Goal: Task Accomplishment & Management: Complete application form

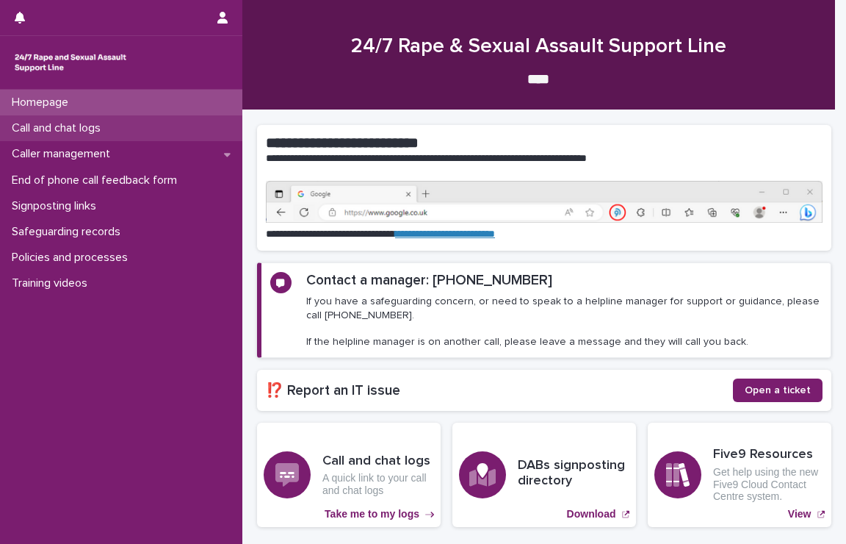
click at [105, 134] on p "Call and chat logs" at bounding box center [59, 128] width 107 height 14
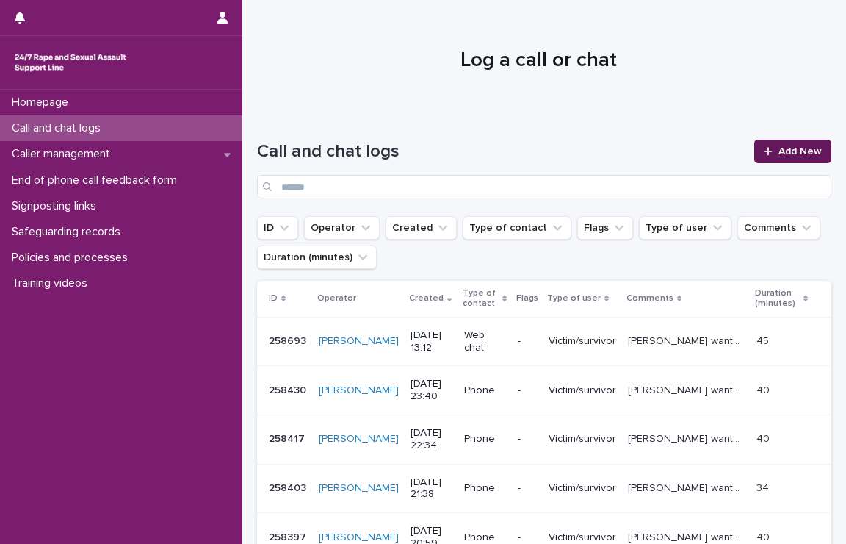
click at [769, 157] on link "Add New" at bounding box center [792, 152] width 77 height 24
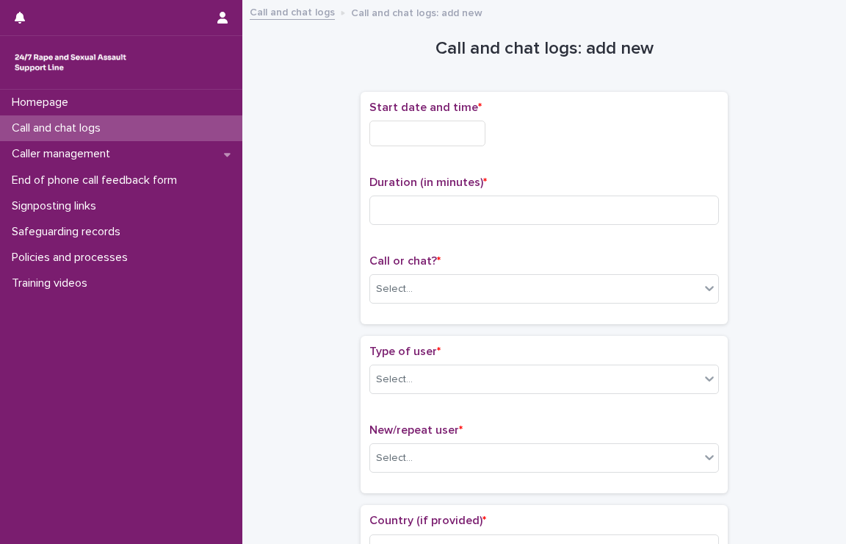
click at [440, 129] on input "text" at bounding box center [428, 133] width 116 height 26
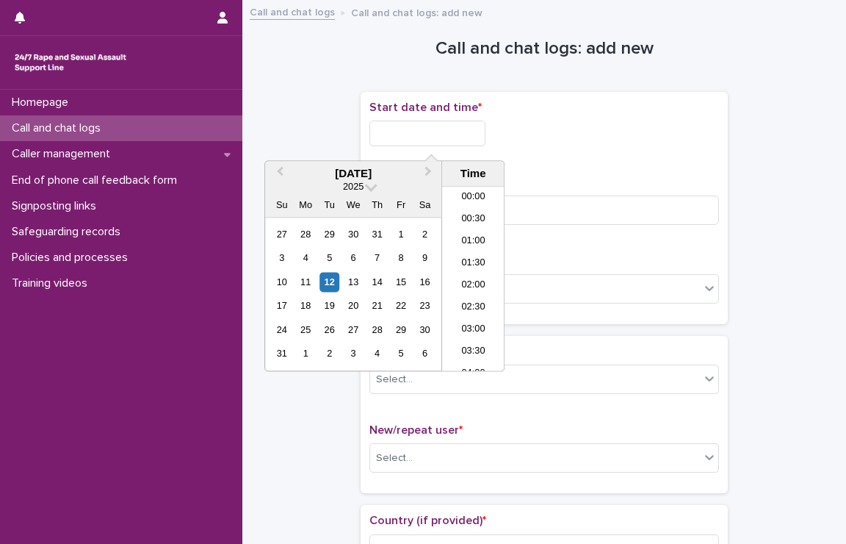
scroll to position [558, 0]
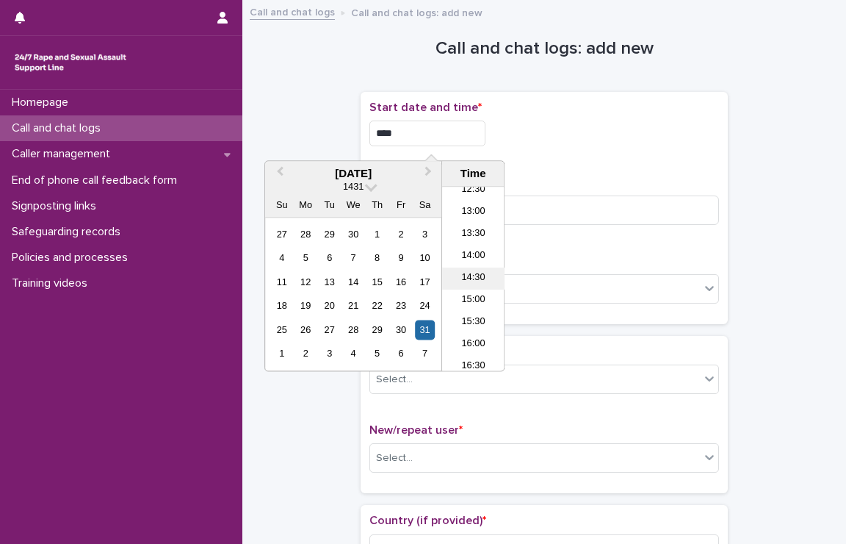
click at [480, 274] on li "14:30" at bounding box center [473, 279] width 62 height 22
click at [459, 131] on input "**********" at bounding box center [428, 133] width 116 height 26
type input "**********"
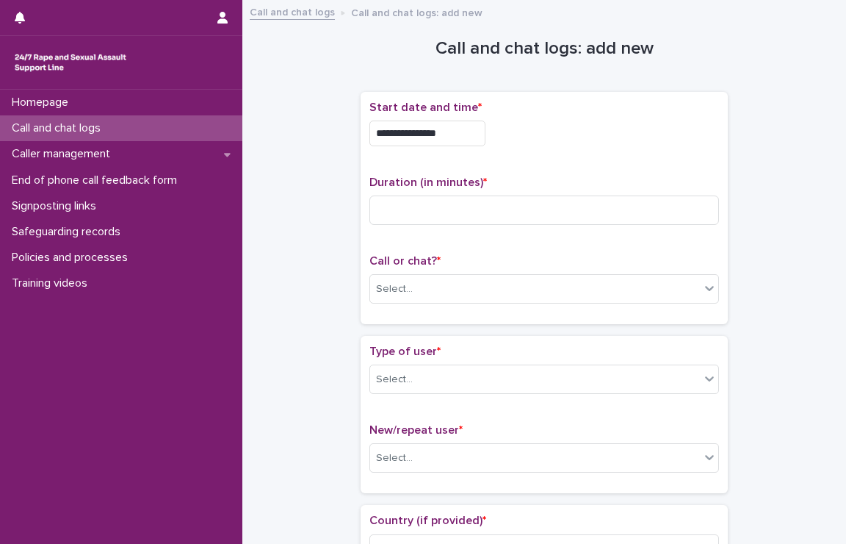
click at [533, 143] on div "**********" at bounding box center [545, 133] width 350 height 26
click at [506, 203] on input at bounding box center [545, 209] width 350 height 29
type input "*"
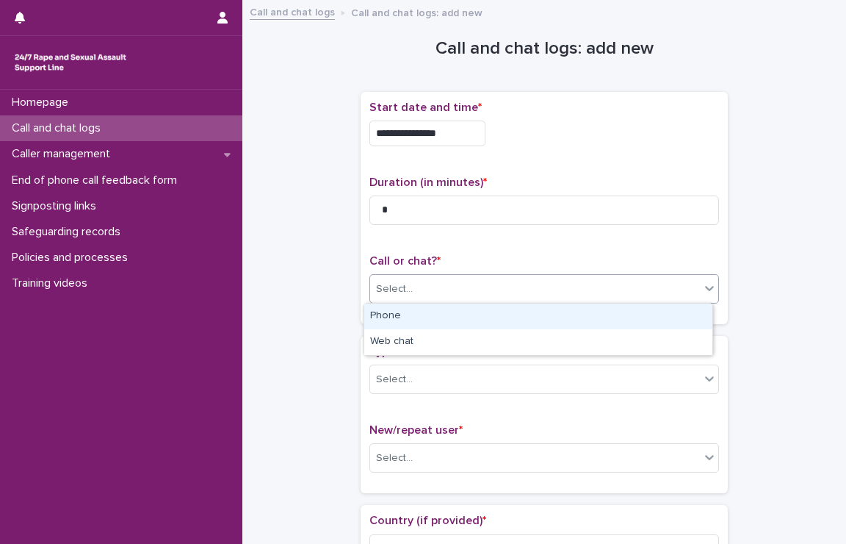
click at [511, 278] on div "Select..." at bounding box center [535, 289] width 330 height 24
click at [456, 311] on div "Phone" at bounding box center [538, 316] width 348 height 26
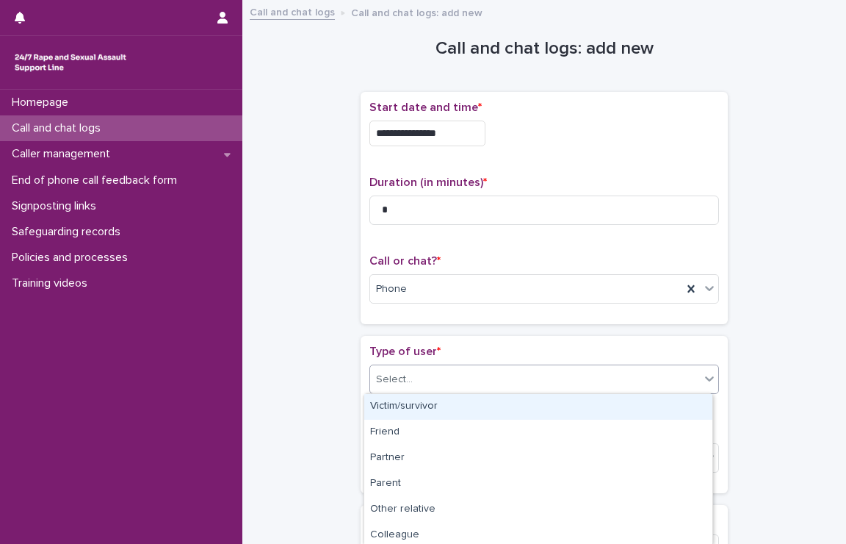
click at [444, 373] on div "Select..." at bounding box center [535, 379] width 330 height 24
click at [392, 408] on div "Victim/survivor" at bounding box center [538, 407] width 348 height 26
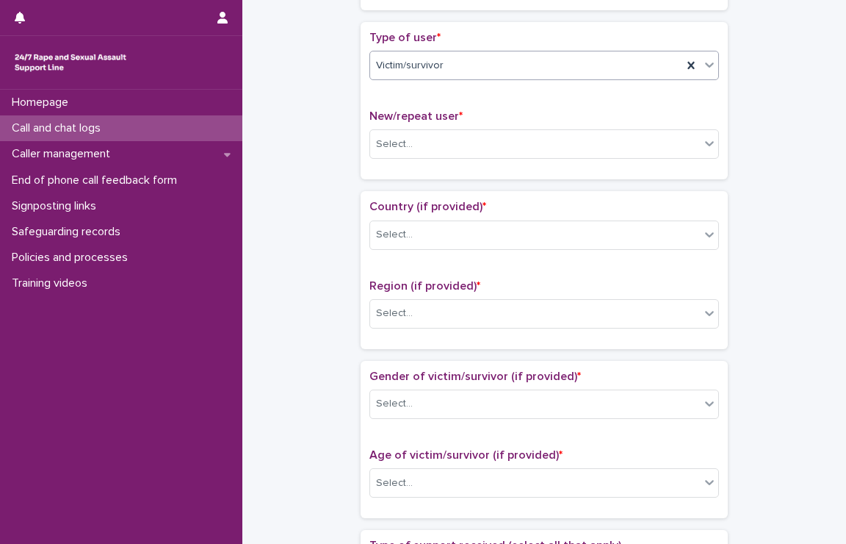
scroll to position [314, 0]
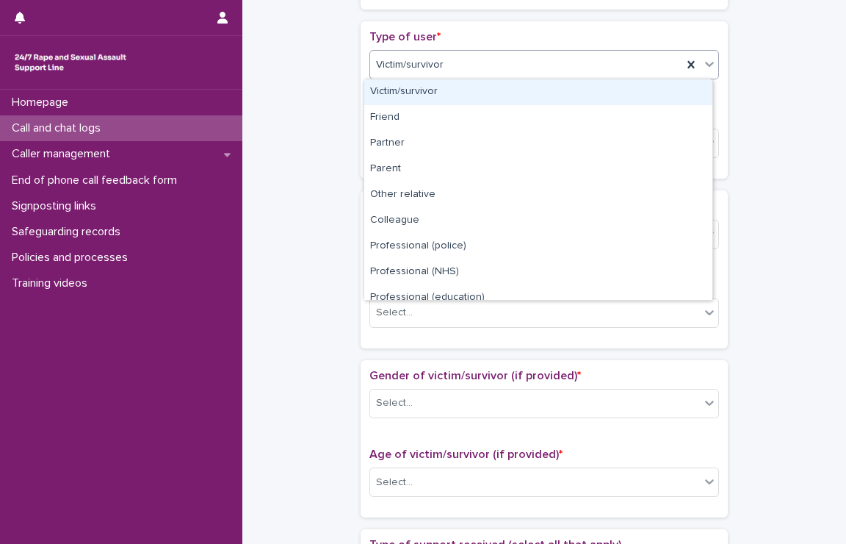
click at [480, 70] on div "Victim/survivor" at bounding box center [526, 65] width 312 height 24
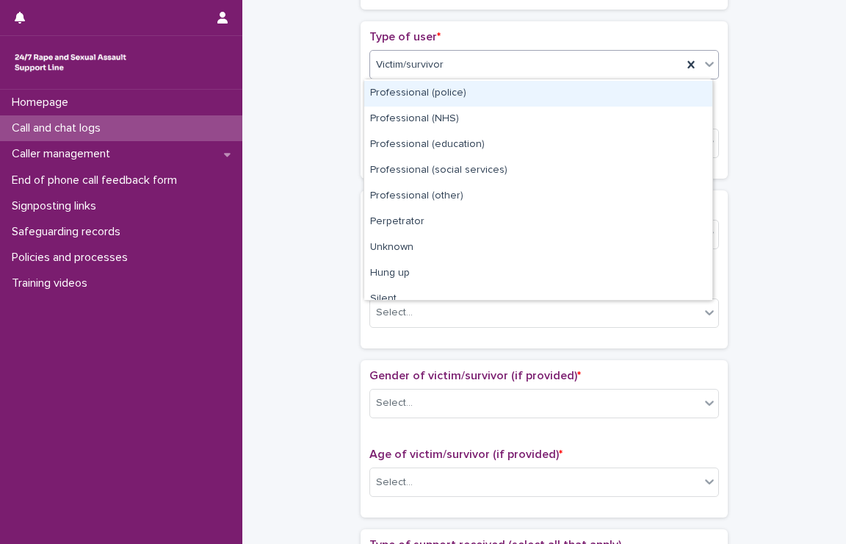
scroll to position [165, 0]
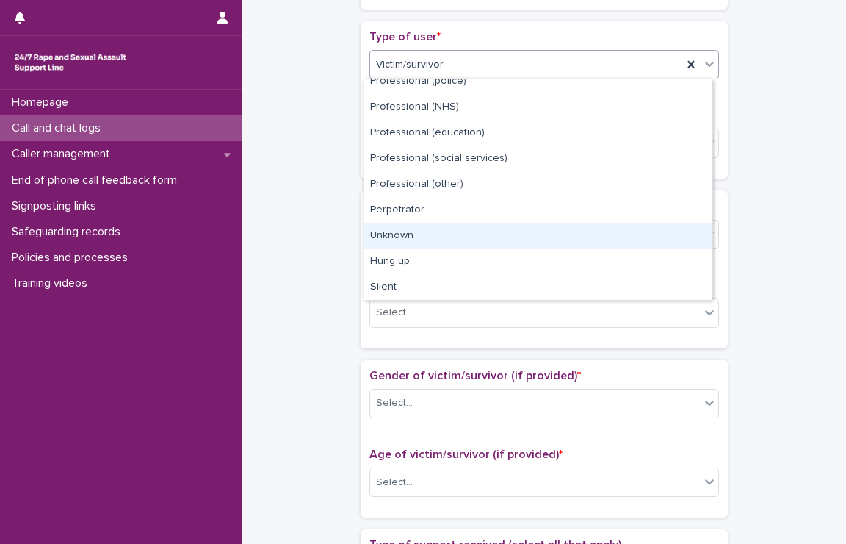
click at [416, 237] on div "Unknown" at bounding box center [538, 236] width 348 height 26
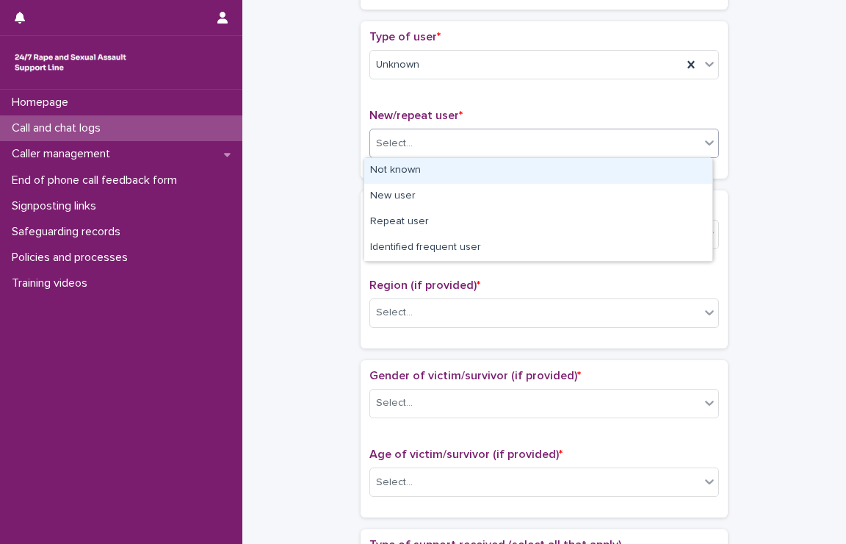
click at [459, 139] on div "Select..." at bounding box center [535, 143] width 330 height 24
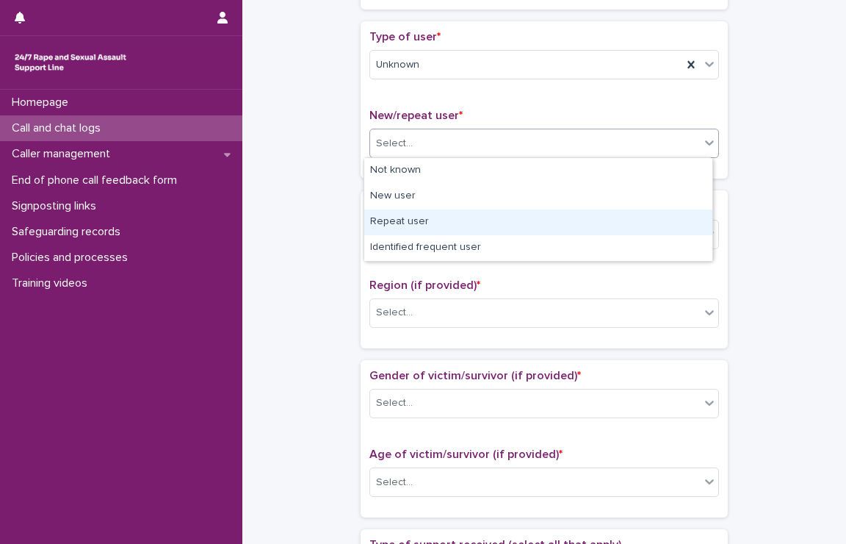
click at [417, 220] on div "Repeat user" at bounding box center [538, 222] width 348 height 26
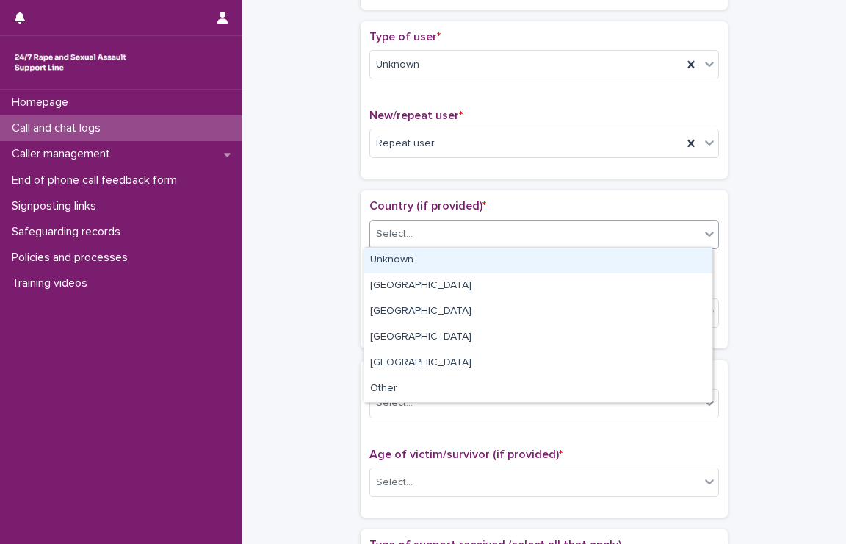
click at [420, 231] on div "Select..." at bounding box center [535, 234] width 330 height 24
click at [403, 255] on div "Unknown" at bounding box center [538, 261] width 348 height 26
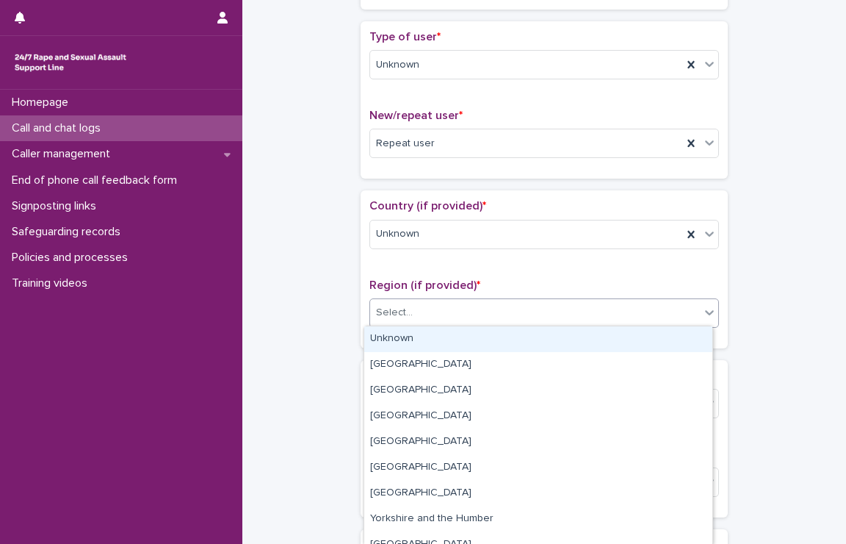
drag, startPoint x: 399, startPoint y: 306, endPoint x: 392, endPoint y: 334, distance: 28.9
click at [392, 334] on body "**********" at bounding box center [423, 272] width 846 height 544
click at [392, 334] on div "Unknown" at bounding box center [538, 339] width 348 height 26
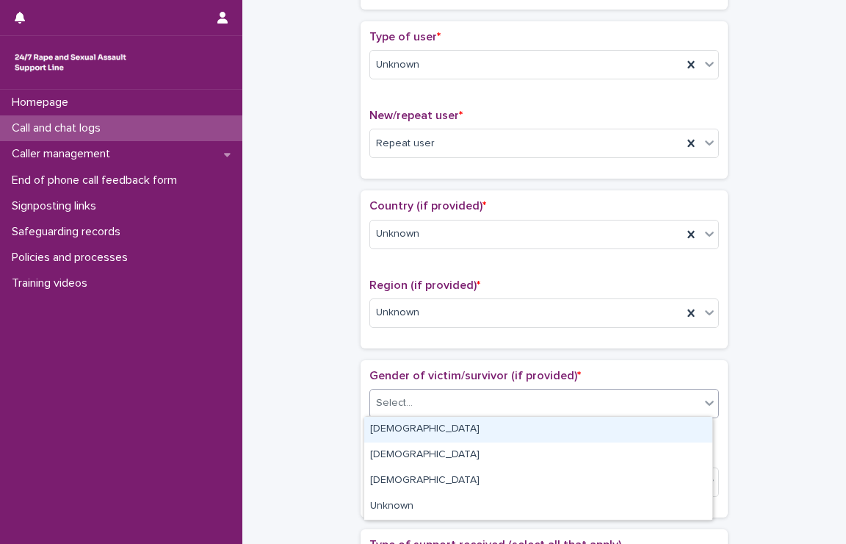
click at [411, 402] on div "Select..." at bounding box center [535, 403] width 330 height 24
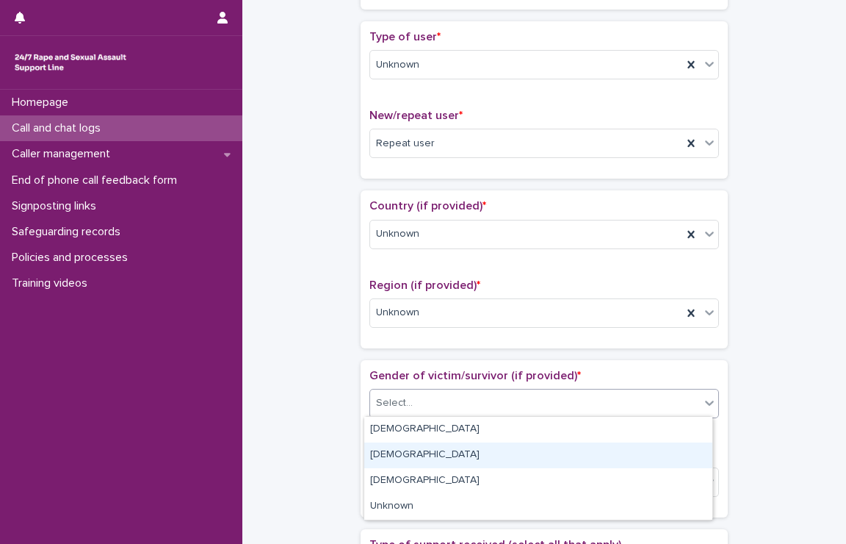
click at [399, 455] on div "[DEMOGRAPHIC_DATA]" at bounding box center [538, 455] width 348 height 26
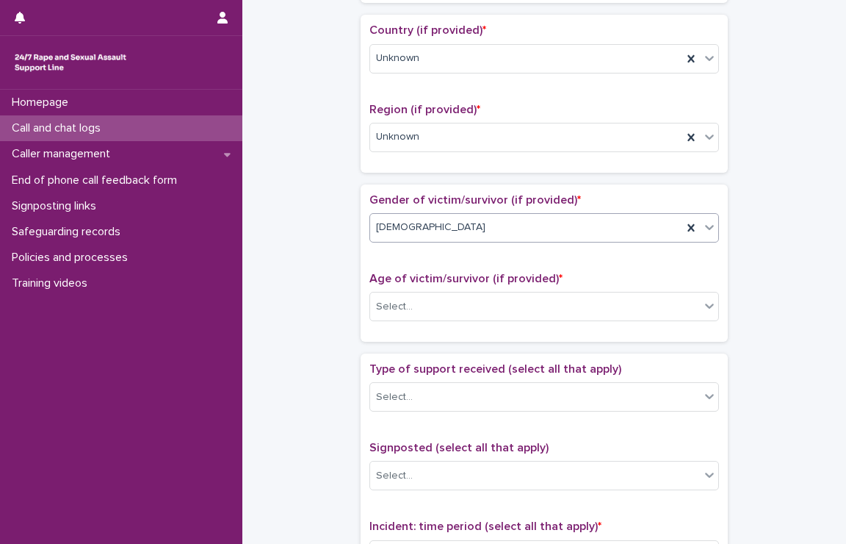
scroll to position [604, 0]
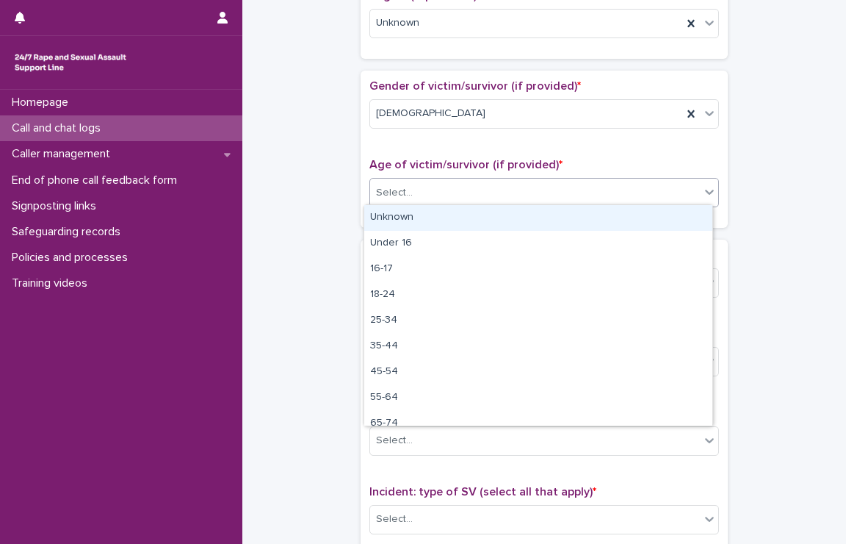
click at [420, 198] on div "Select..." at bounding box center [535, 193] width 330 height 24
click at [408, 215] on div "Unknown" at bounding box center [538, 218] width 348 height 26
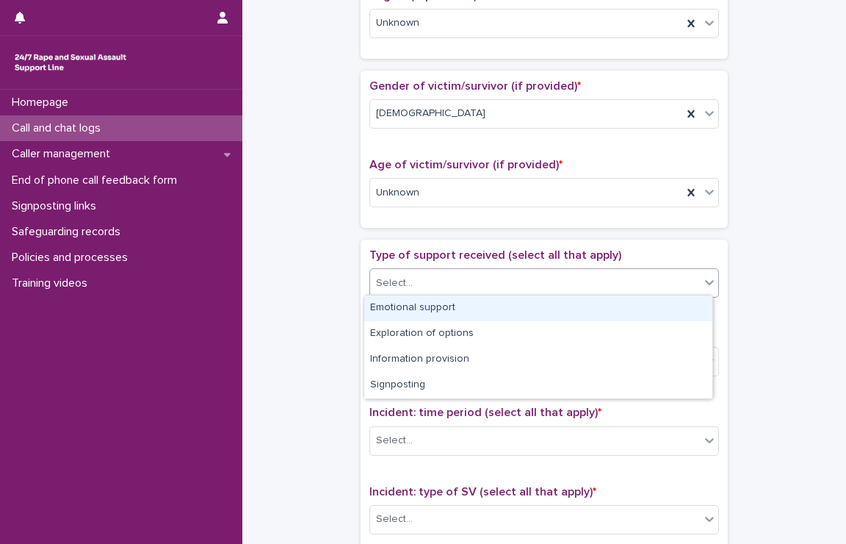
click at [406, 278] on div "Select..." at bounding box center [394, 282] width 37 height 15
click at [444, 303] on div "Emotional support" at bounding box center [538, 308] width 348 height 26
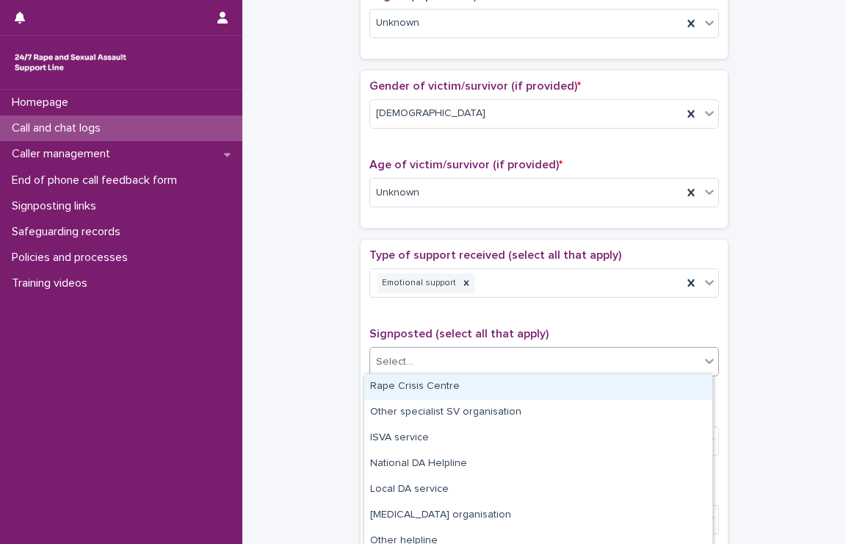
click at [438, 359] on div "Select..." at bounding box center [535, 362] width 330 height 24
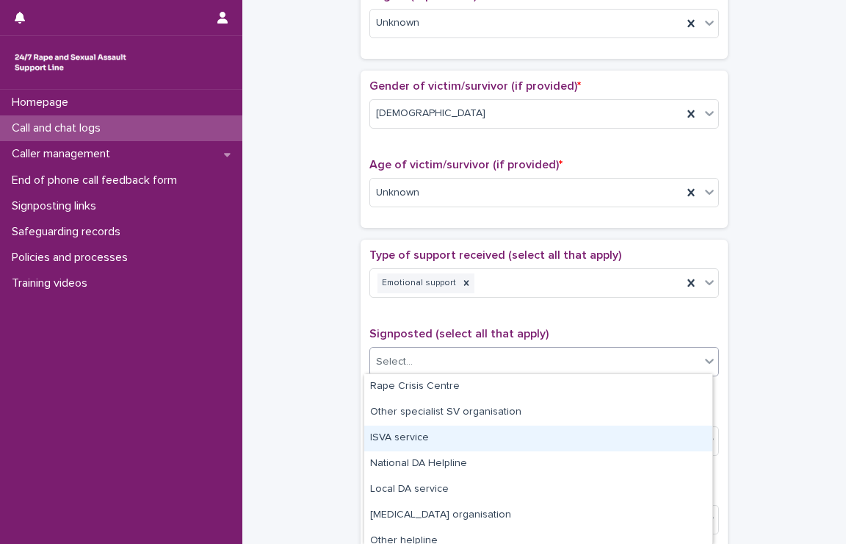
scroll to position [138, 0]
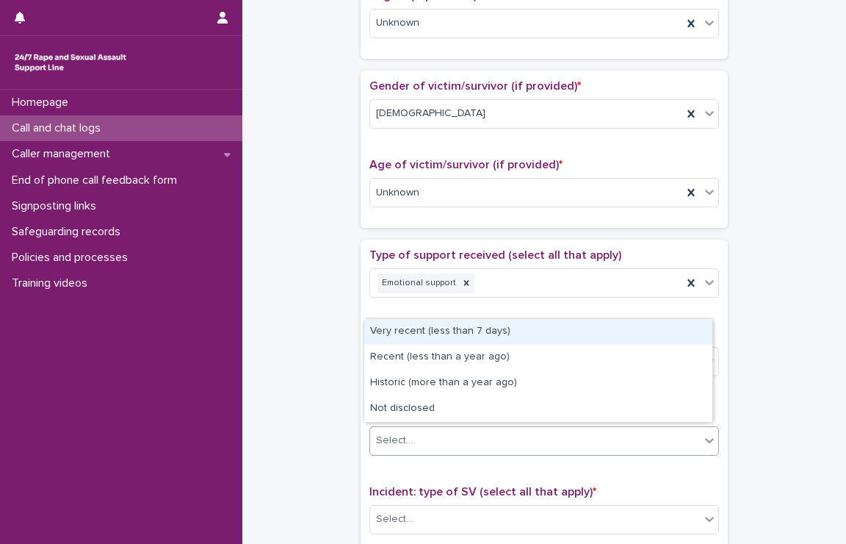
click at [453, 441] on div "Select..." at bounding box center [535, 440] width 330 height 24
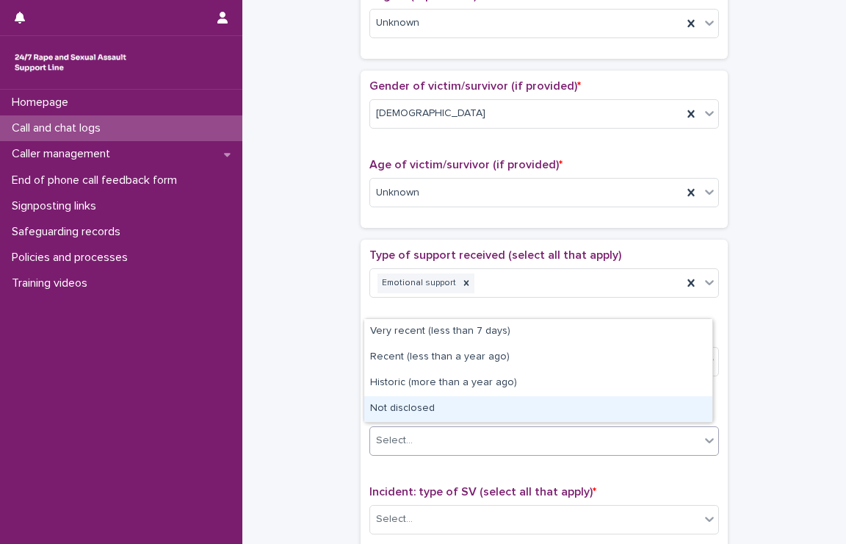
click at [417, 415] on div "Not disclosed" at bounding box center [538, 409] width 348 height 26
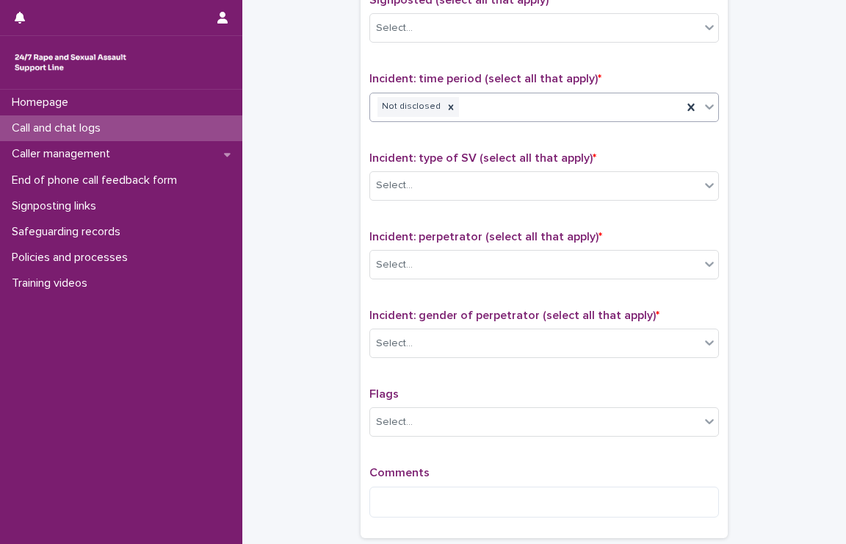
scroll to position [939, 0]
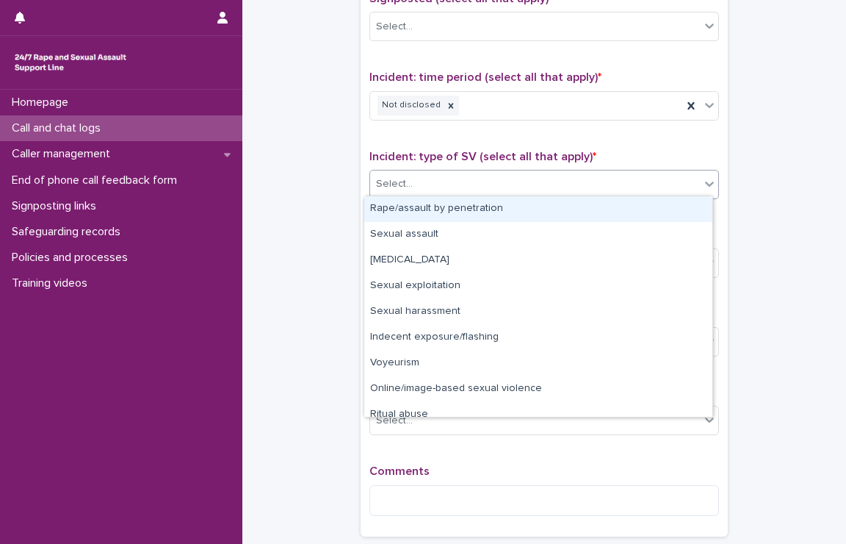
click at [444, 177] on div "Select..." at bounding box center [535, 184] width 330 height 24
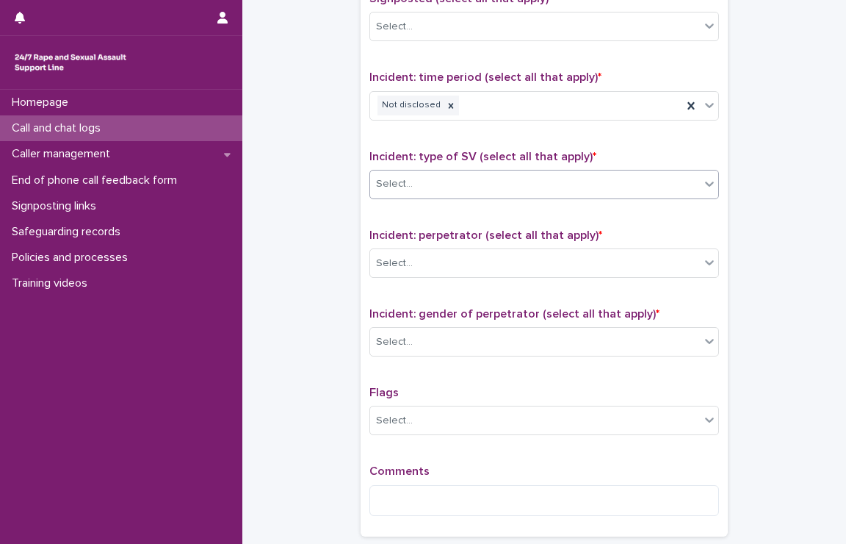
click at [444, 177] on div "Select..." at bounding box center [535, 184] width 330 height 24
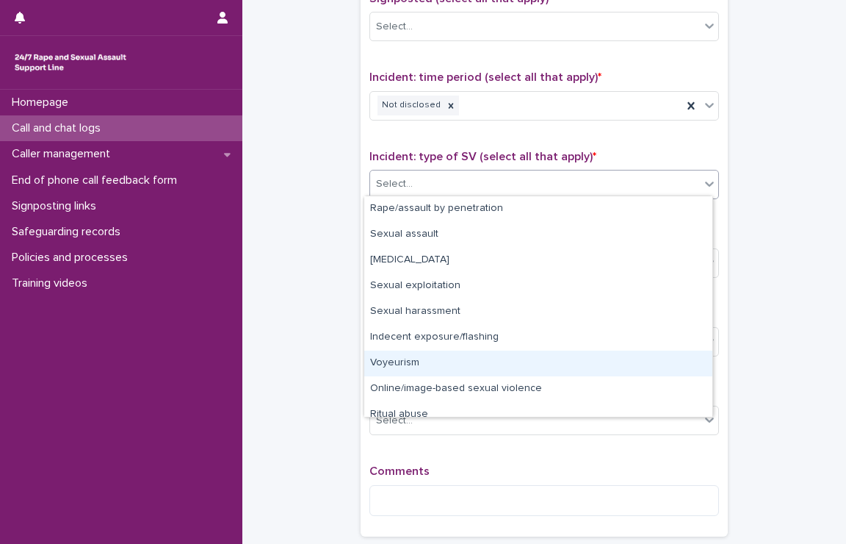
scroll to position [37, 0]
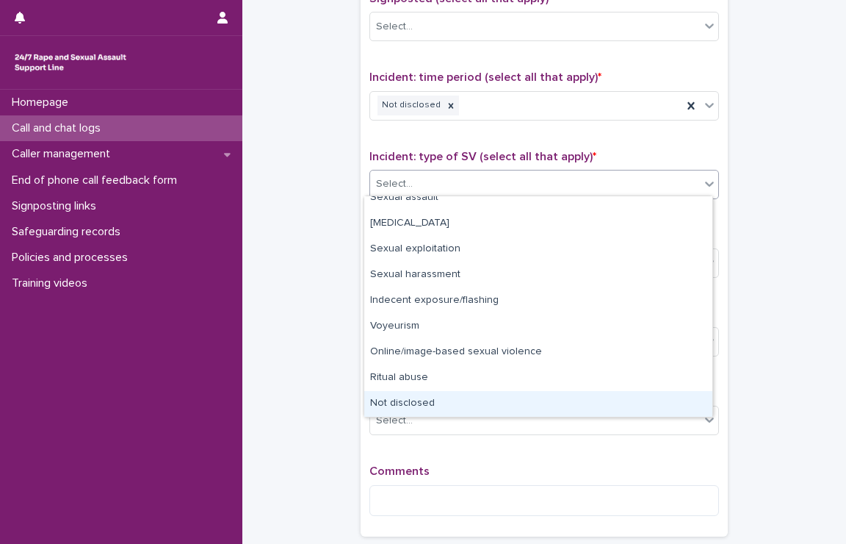
click at [420, 397] on div "Not disclosed" at bounding box center [538, 404] width 348 height 26
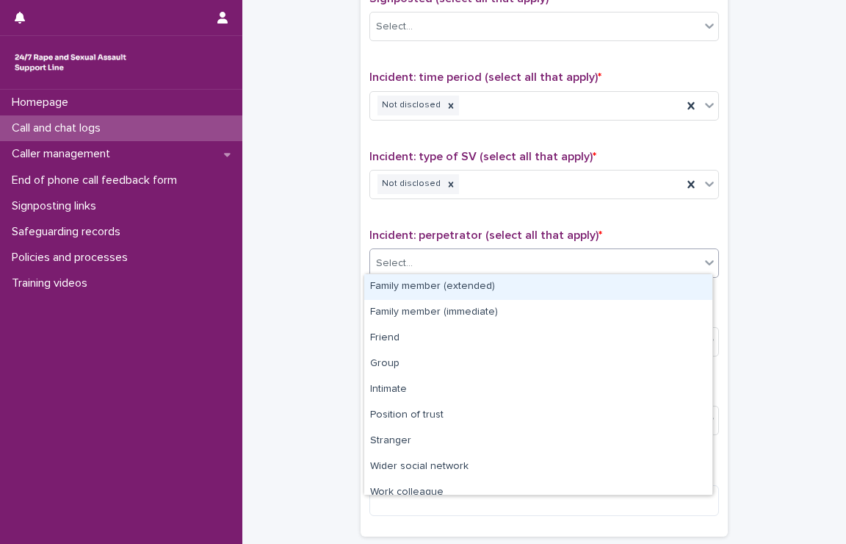
click at [475, 259] on div "Select..." at bounding box center [535, 263] width 330 height 24
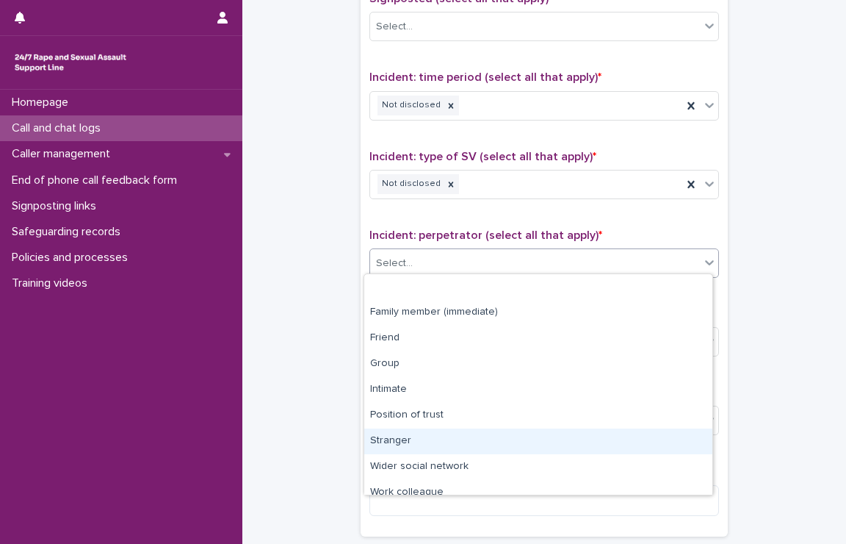
scroll to position [62, 0]
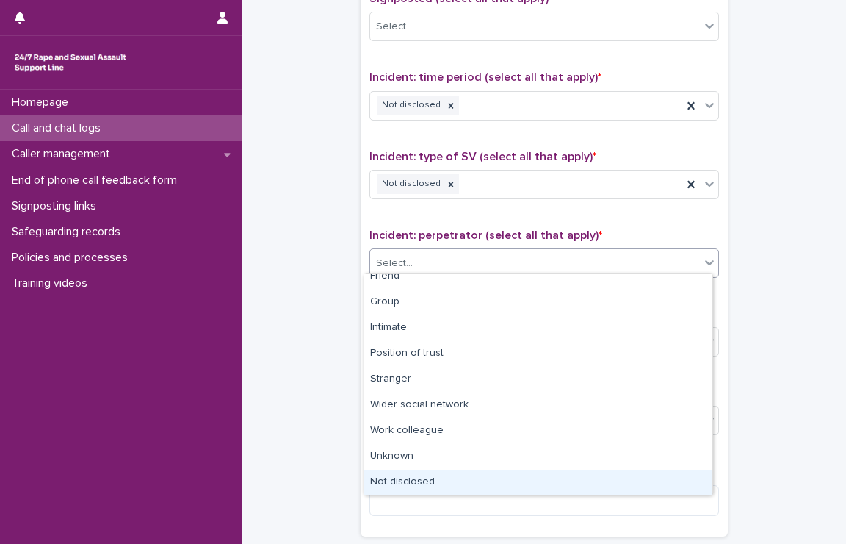
click at [423, 476] on div "Not disclosed" at bounding box center [538, 482] width 348 height 26
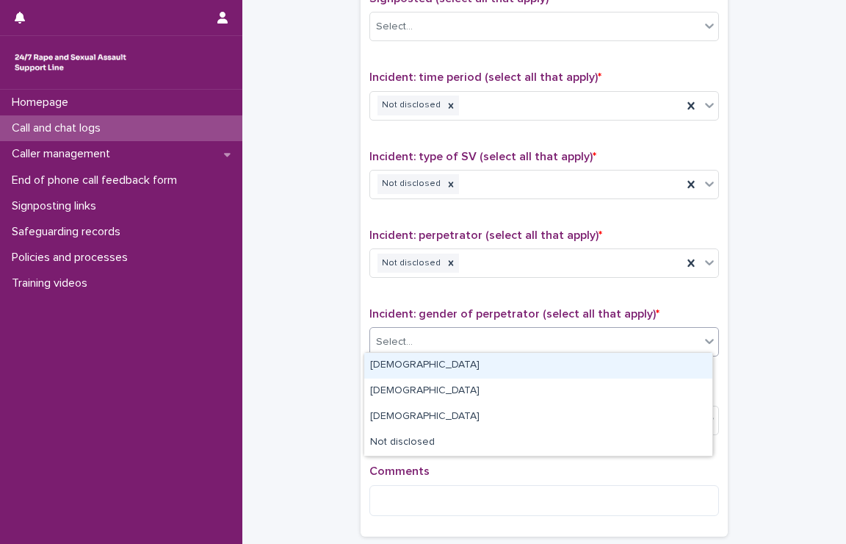
click at [449, 333] on div "Select..." at bounding box center [535, 342] width 330 height 24
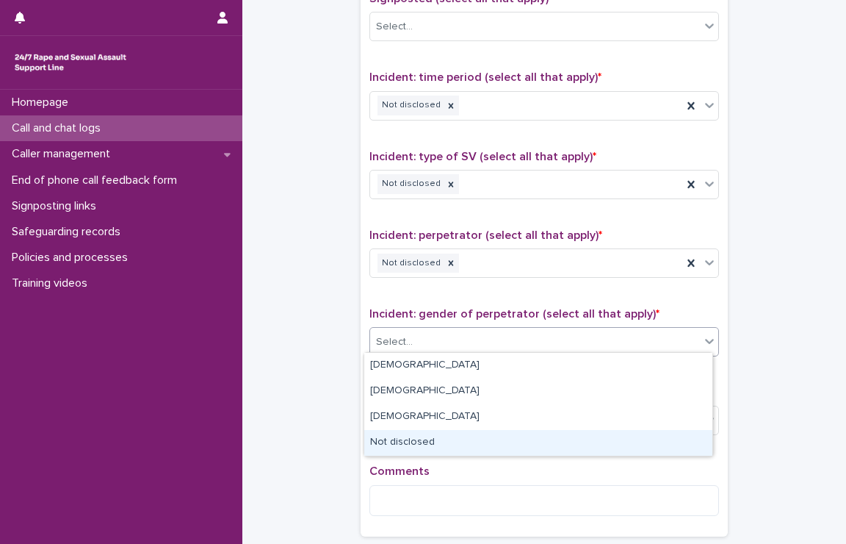
click at [415, 440] on div "Not disclosed" at bounding box center [538, 443] width 348 height 26
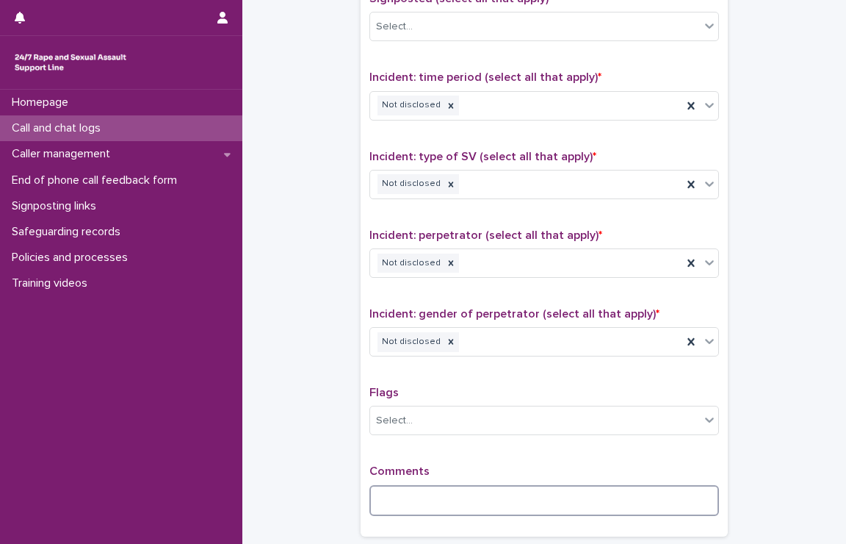
click at [391, 493] on textarea at bounding box center [545, 501] width 350 height 32
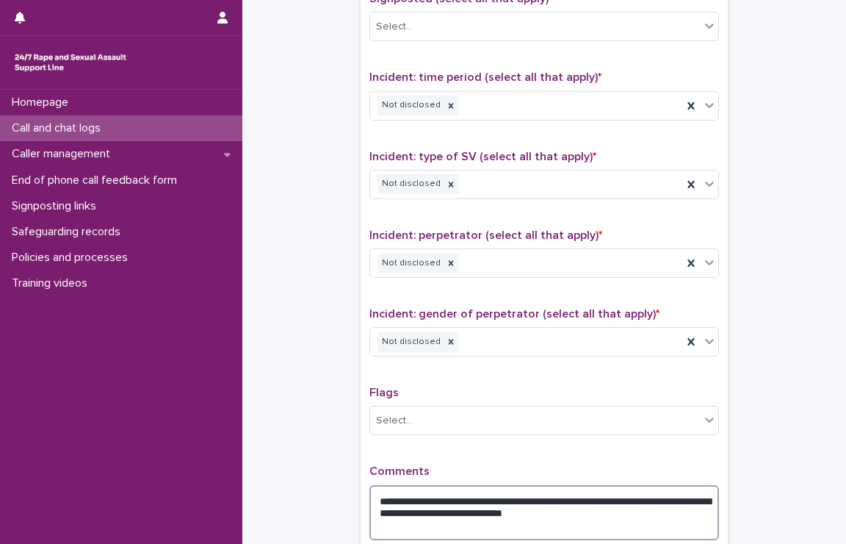
scroll to position [1102, 0]
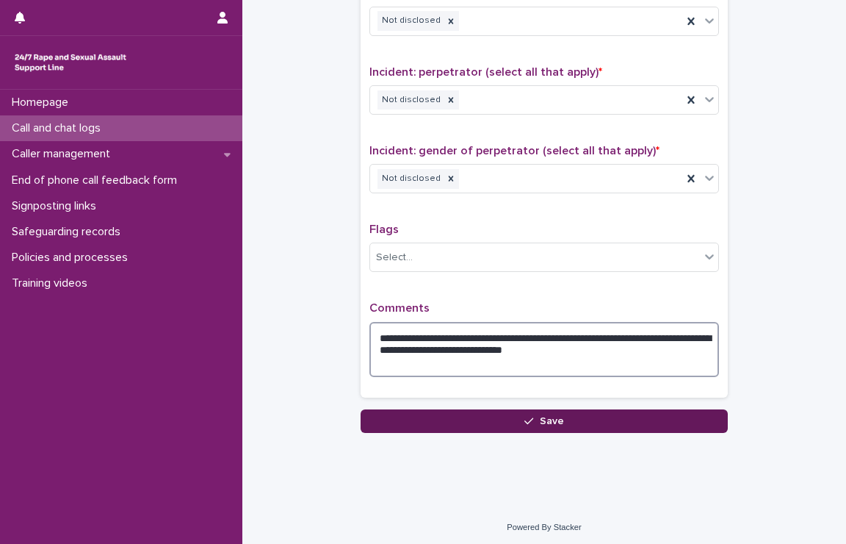
type textarea "**********"
click at [504, 414] on button "Save" at bounding box center [544, 421] width 367 height 24
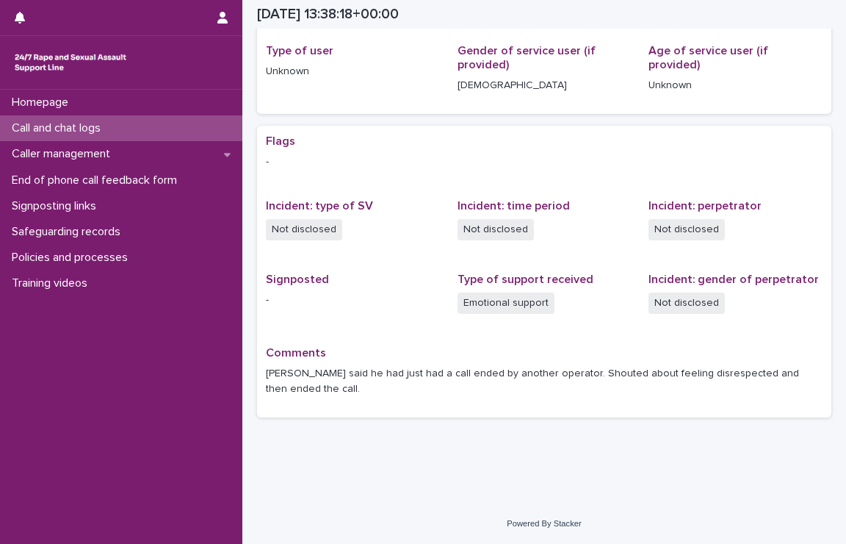
scroll to position [194, 0]
click at [115, 152] on p "Caller management" at bounding box center [64, 154] width 116 height 14
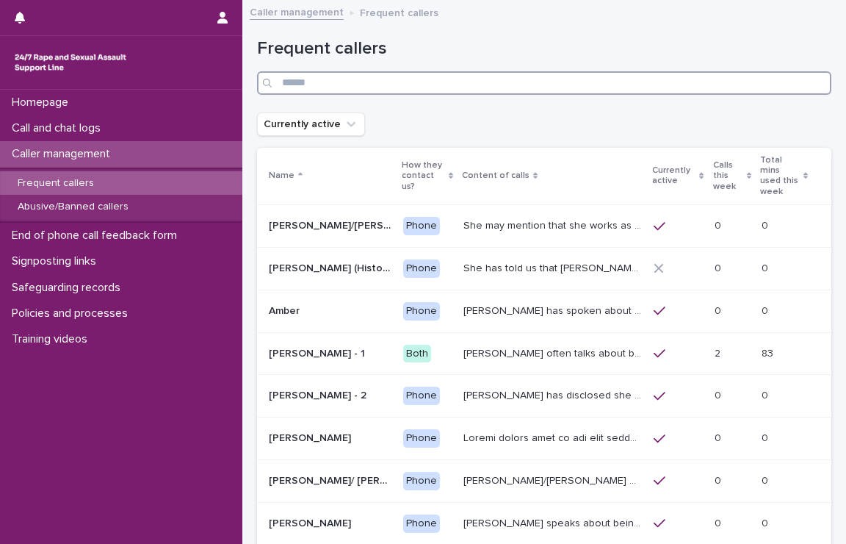
click at [496, 84] on input "Search" at bounding box center [544, 83] width 574 height 24
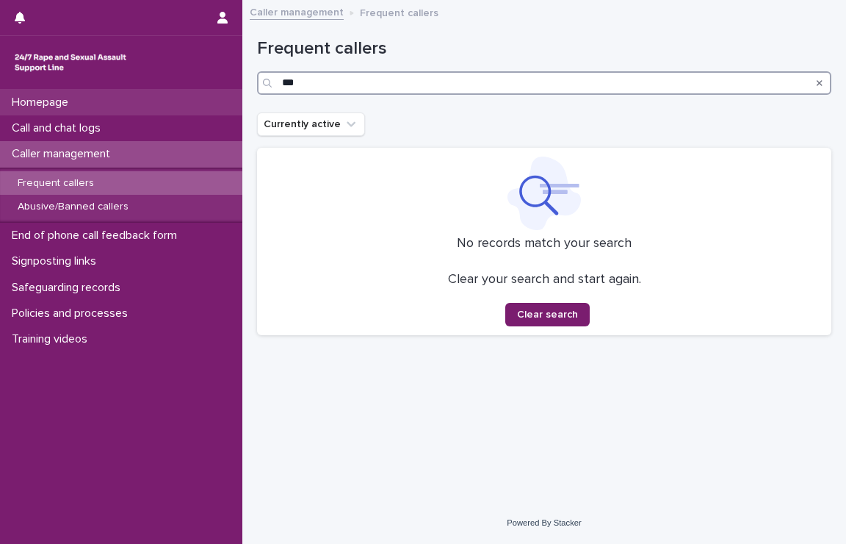
type input "***"
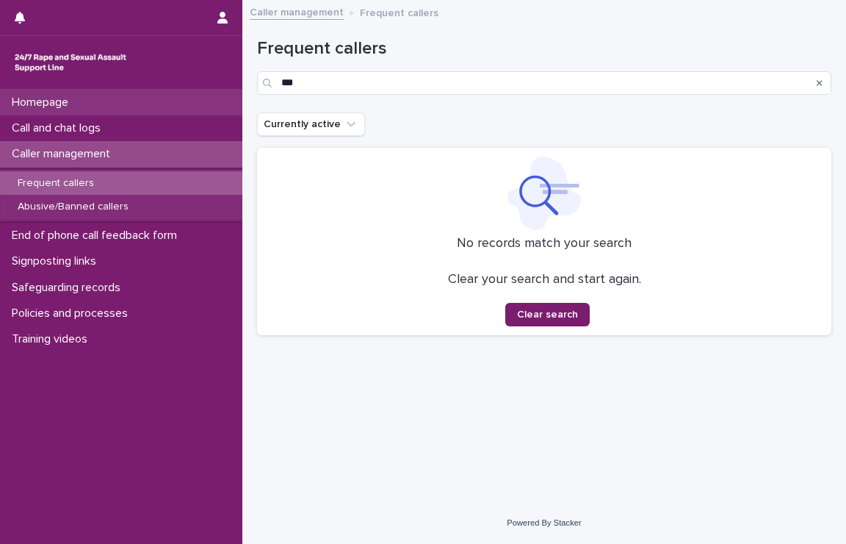
click at [24, 99] on p "Homepage" at bounding box center [43, 103] width 74 height 14
